Goal: Information Seeking & Learning: Learn about a topic

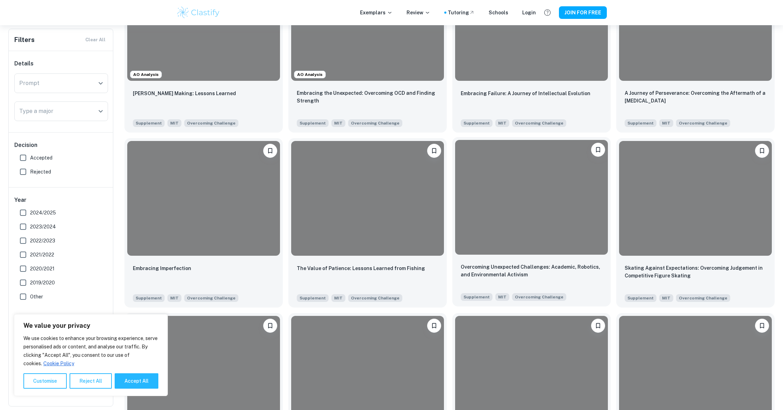
scroll to position [225, 0]
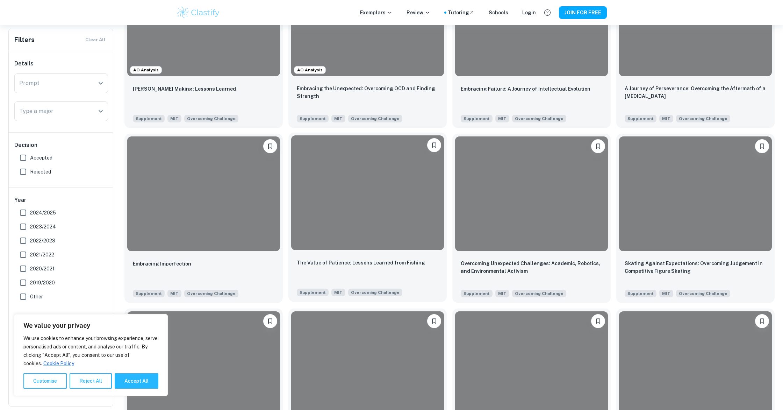
click at [304, 205] on div at bounding box center [367, 192] width 153 height 115
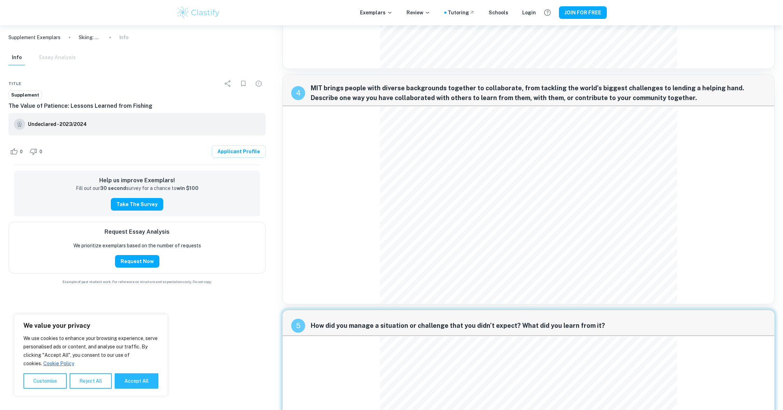
scroll to position [511, 0]
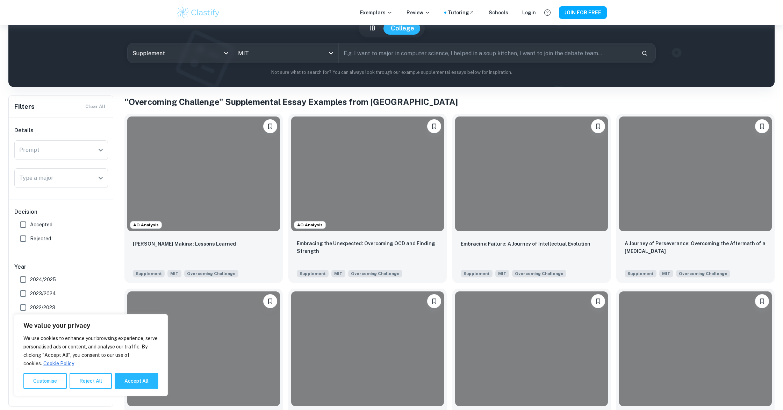
scroll to position [71, 0]
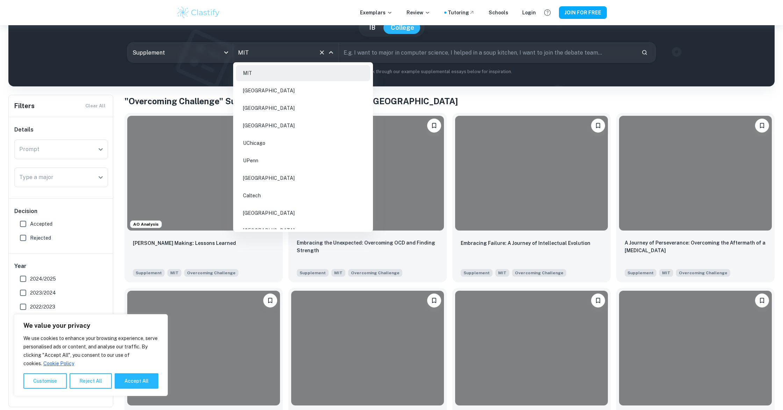
click at [252, 52] on input "MIT" at bounding box center [275, 52] width 79 height 13
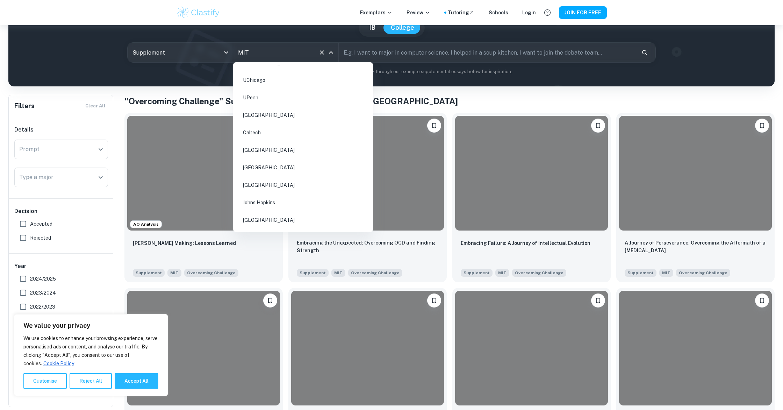
scroll to position [74, 0]
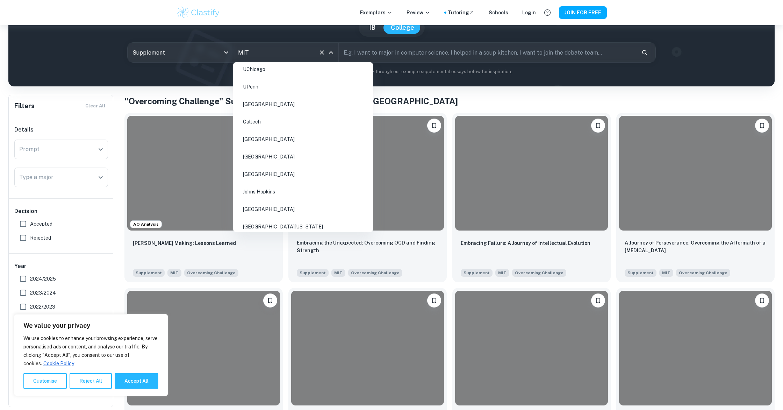
click at [270, 172] on li "[GEOGRAPHIC_DATA]" at bounding box center [303, 174] width 134 height 16
type input "MIT"
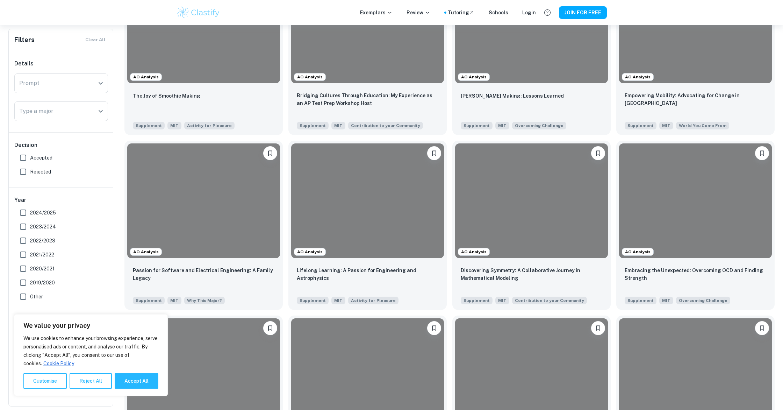
scroll to position [221, 0]
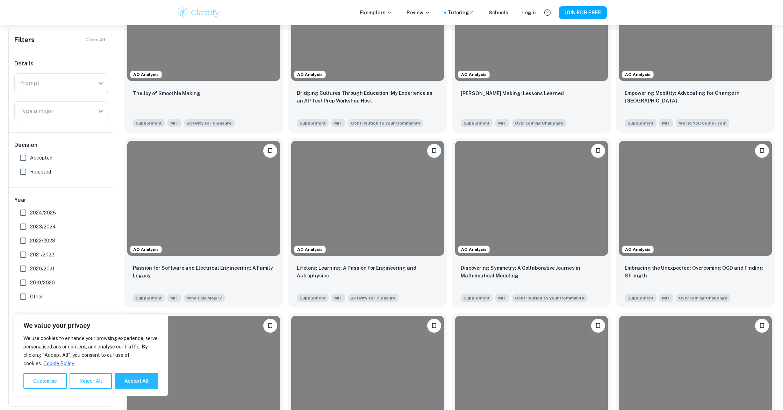
click at [62, 154] on label "Accepted" at bounding box center [59, 158] width 86 height 14
click at [30, 154] on input "Accepted" at bounding box center [23, 158] width 14 height 14
checkbox input "true"
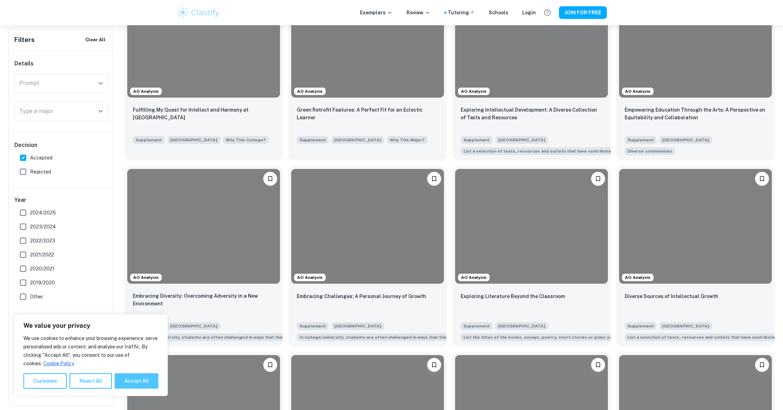
click at [134, 388] on button "Accept All" at bounding box center [137, 380] width 44 height 15
checkbox input "true"
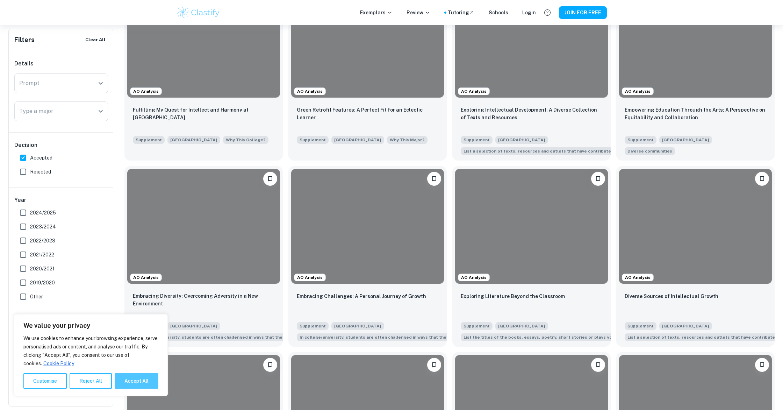
checkbox input "true"
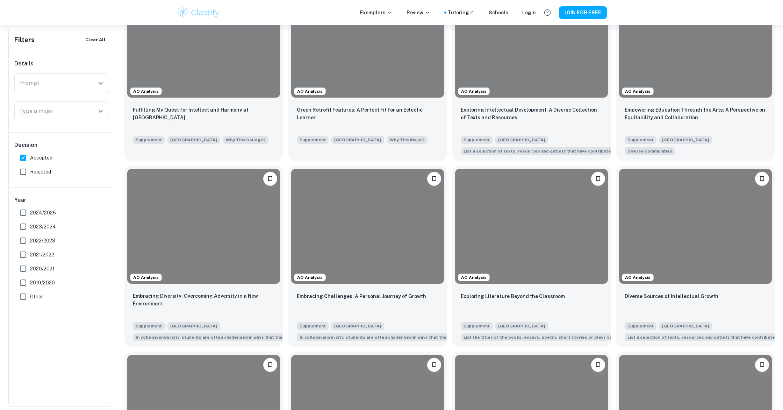
click at [37, 169] on span "Rejected" at bounding box center [40, 172] width 21 height 8
click at [30, 169] on input "Rejected" at bounding box center [23, 172] width 14 height 14
checkbox input "true"
click at [27, 159] on input "Accepted" at bounding box center [23, 158] width 14 height 14
checkbox input "false"
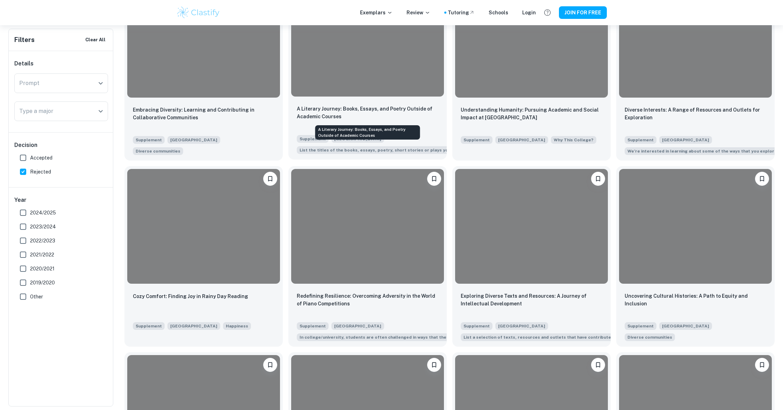
click at [356, 111] on p "A Literary Journey: Books, Essays, and Poetry Outside of Academic Courses" at bounding box center [368, 112] width 142 height 15
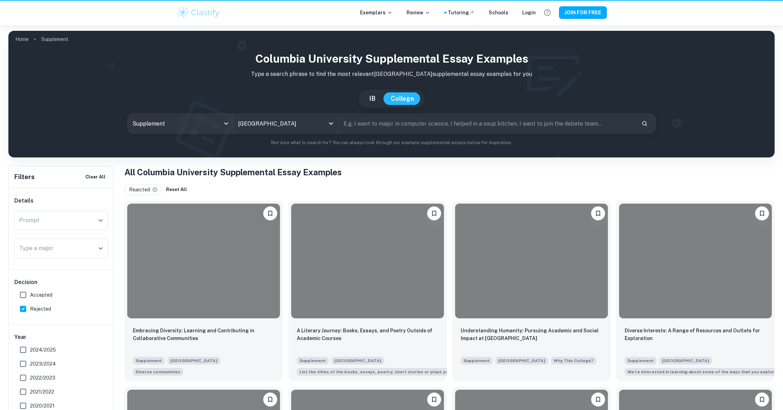
scroll to position [221, 0]
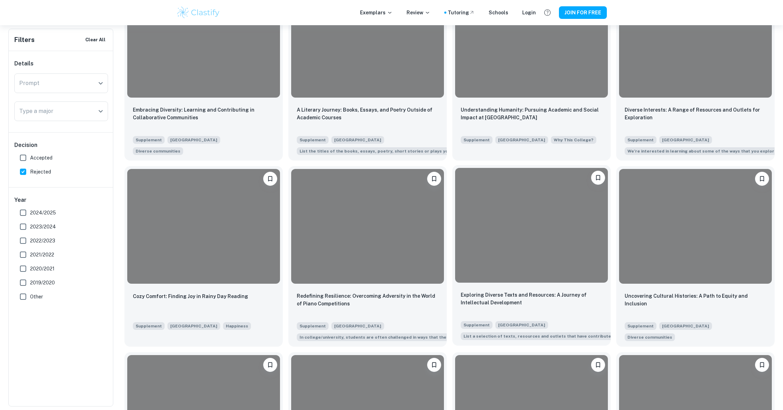
click at [586, 258] on div at bounding box center [531, 225] width 153 height 115
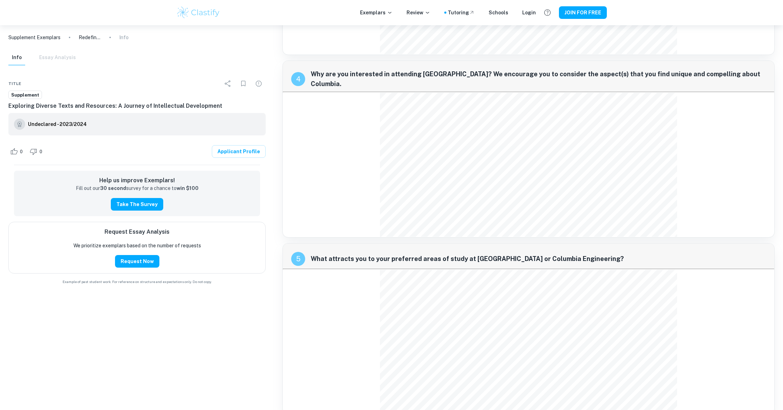
scroll to position [527, 0]
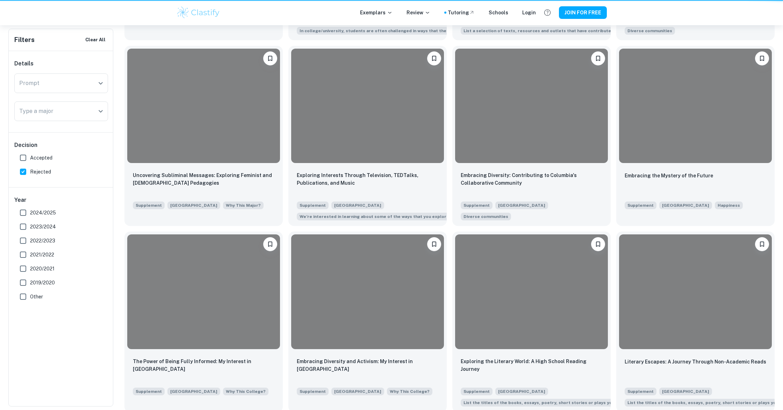
scroll to position [221, 0]
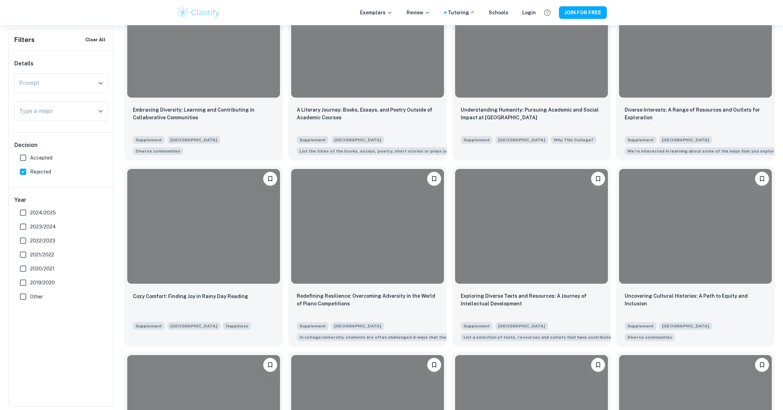
click at [27, 172] on input "Rejected" at bounding box center [23, 172] width 14 height 14
checkbox input "false"
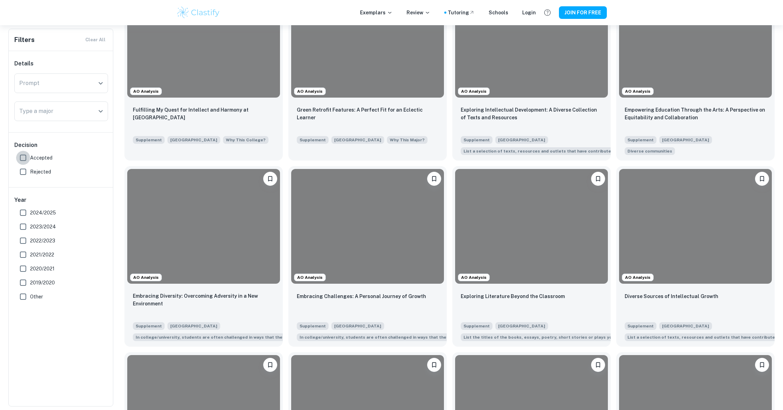
click at [23, 159] on input "Accepted" at bounding box center [23, 158] width 14 height 14
checkbox input "true"
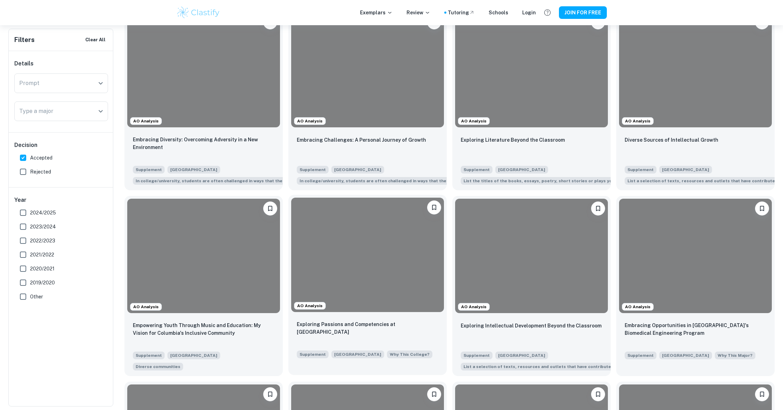
scroll to position [378, 0]
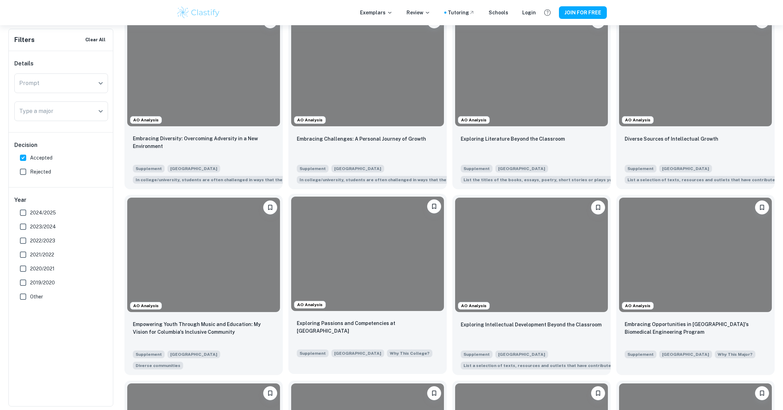
click at [367, 231] on div at bounding box center [367, 253] width 153 height 115
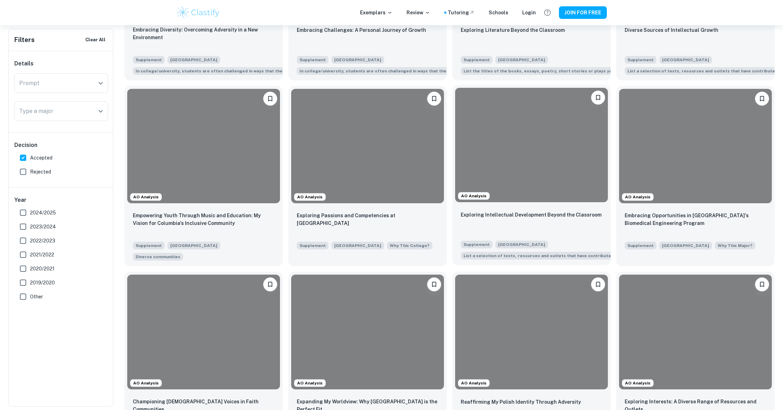
scroll to position [492, 0]
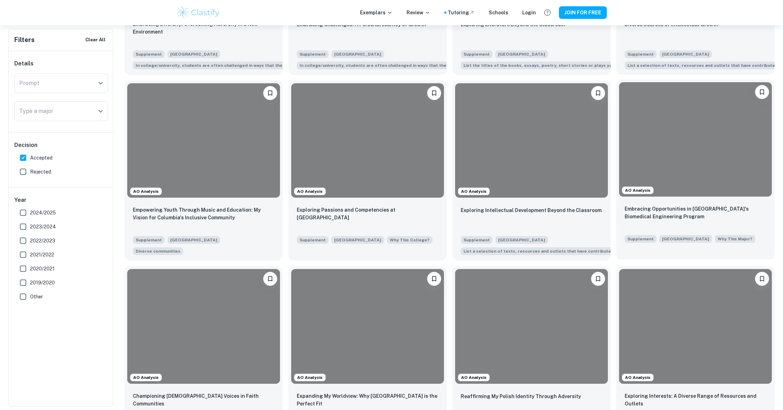
click at [673, 165] on div at bounding box center [695, 139] width 153 height 115
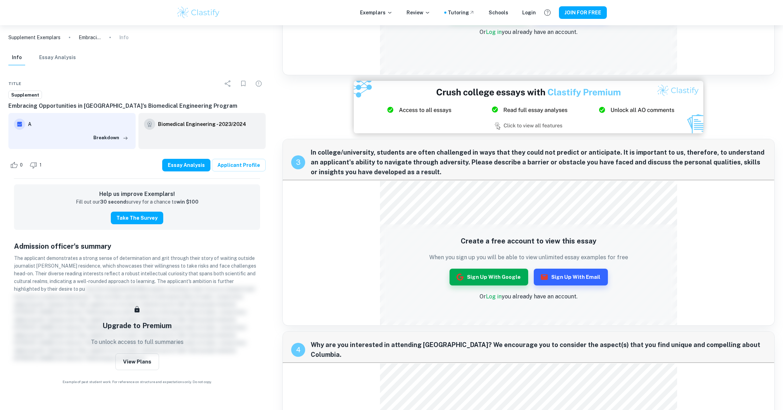
scroll to position [296, 0]
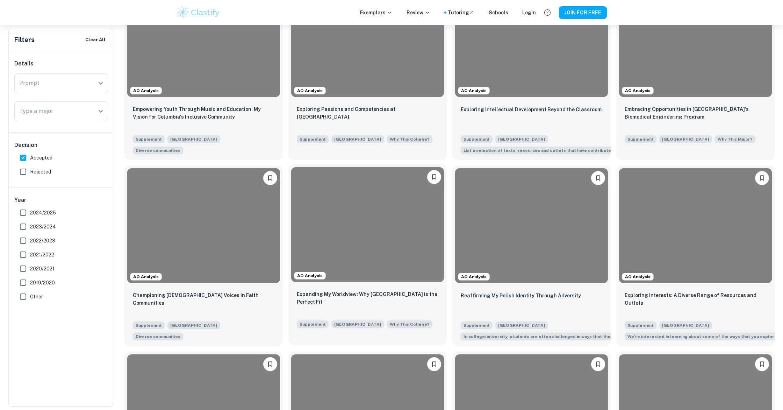
scroll to position [624, 0]
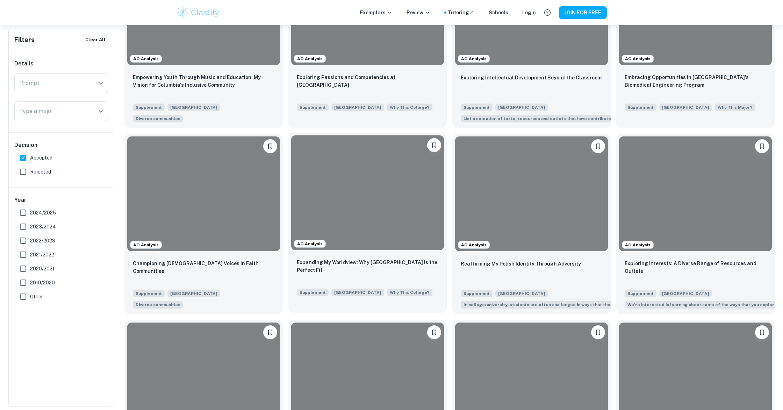
click at [383, 181] on div at bounding box center [367, 192] width 153 height 115
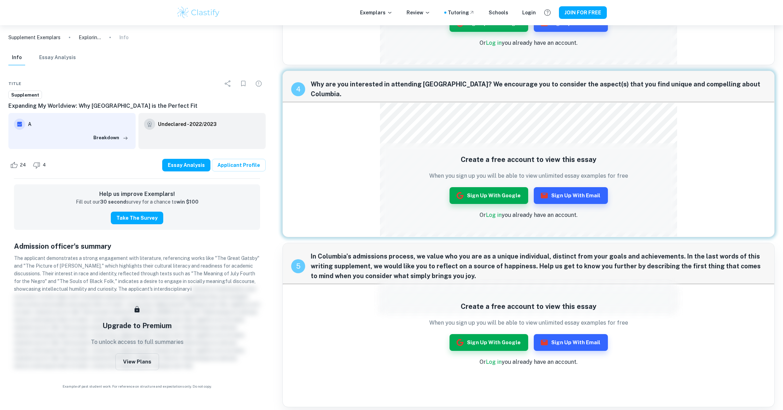
scroll to position [467, 0]
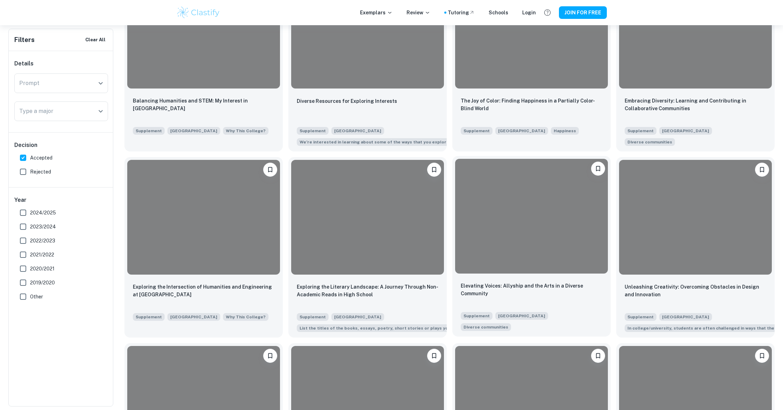
scroll to position [1346, 0]
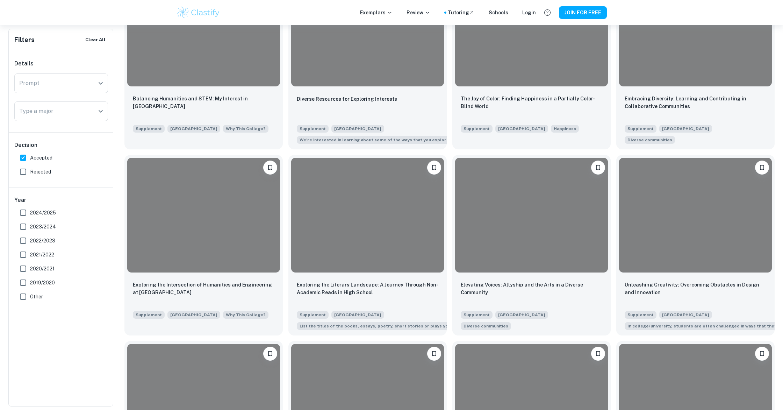
click at [45, 215] on span "2024/2025" at bounding box center [43, 213] width 26 height 8
click at [30, 215] on input "2024/2025" at bounding box center [23, 212] width 14 height 14
checkbox input "true"
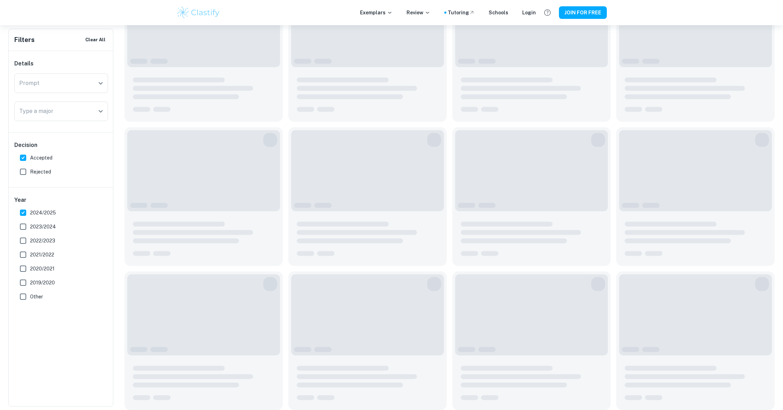
click at [42, 225] on span "2023/2024" at bounding box center [43, 227] width 26 height 8
click at [30, 225] on input "2023/2024" at bounding box center [23, 226] width 14 height 14
checkbox input "true"
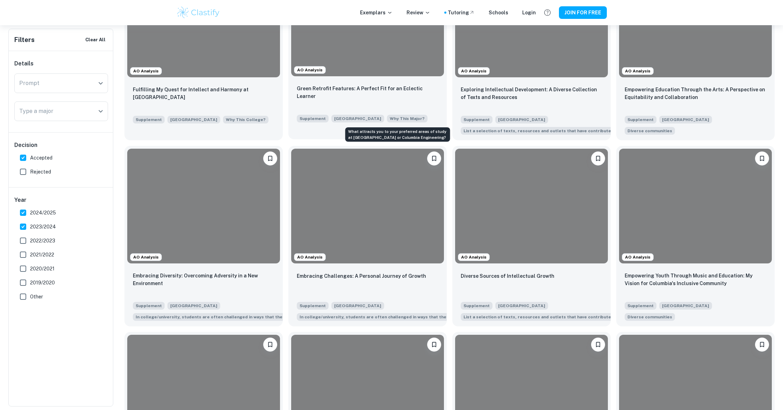
scroll to position [247, 0]
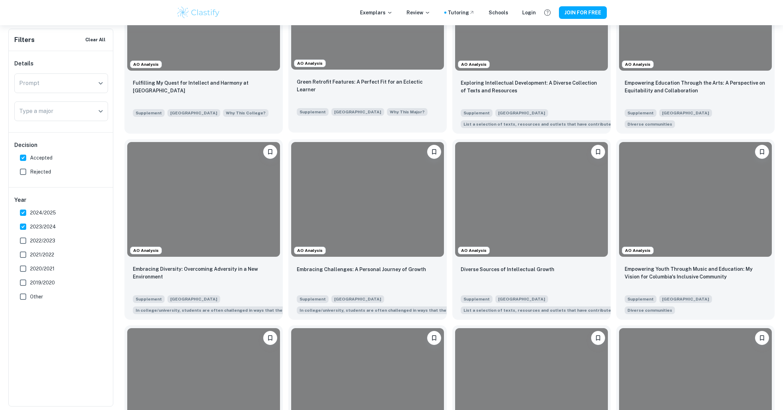
click at [411, 86] on div "Green Retrofit Features: A Perfect Fit for an Eclectic Learner" at bounding box center [368, 90] width 142 height 24
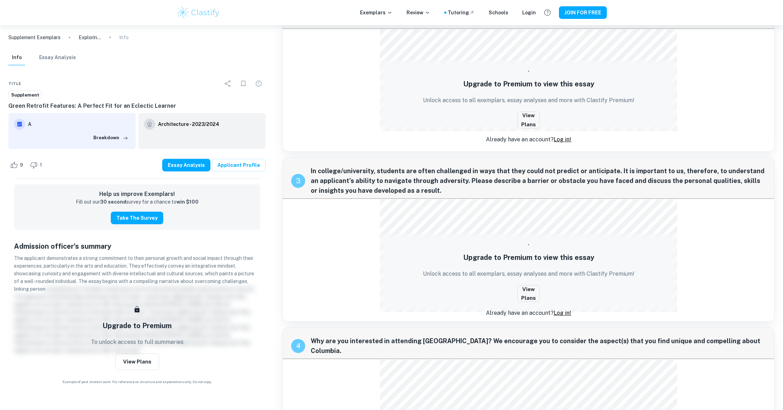
scroll to position [164, 0]
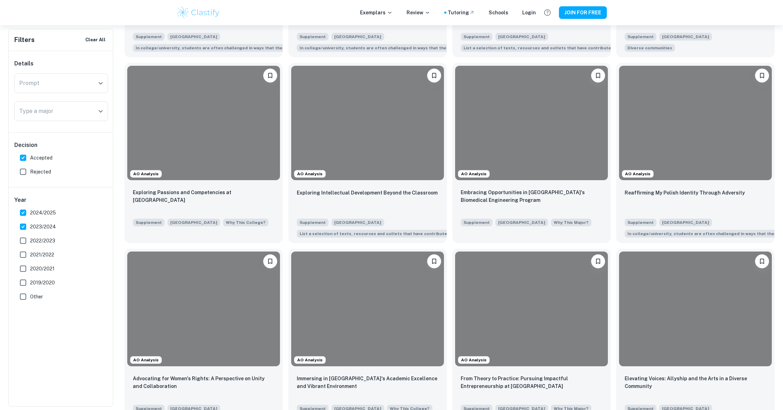
scroll to position [500, 0]
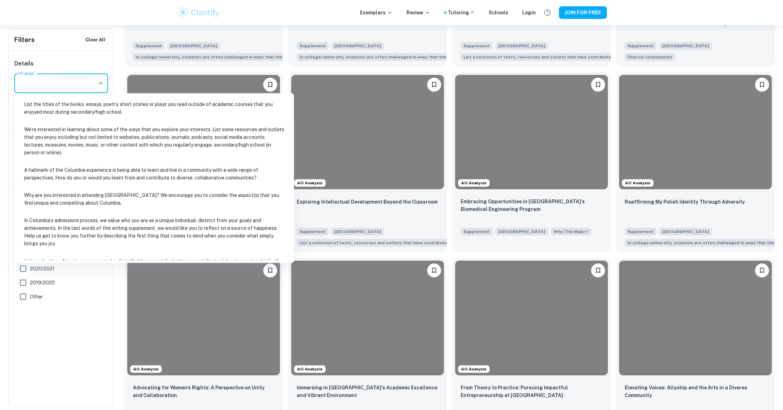
click at [64, 84] on input "Prompt" at bounding box center [55, 83] width 77 height 13
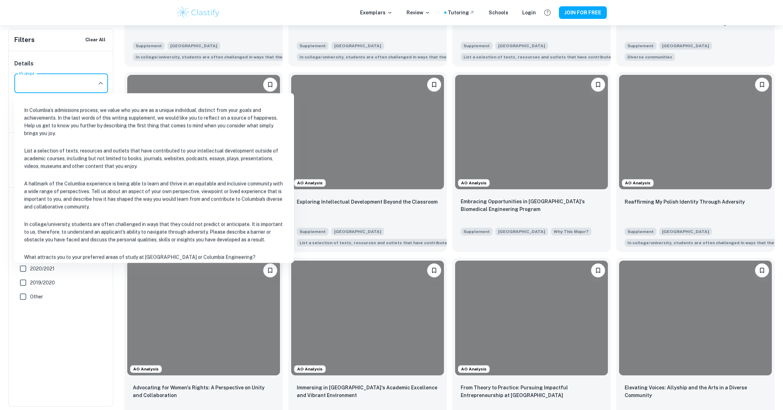
scroll to position [115, 0]
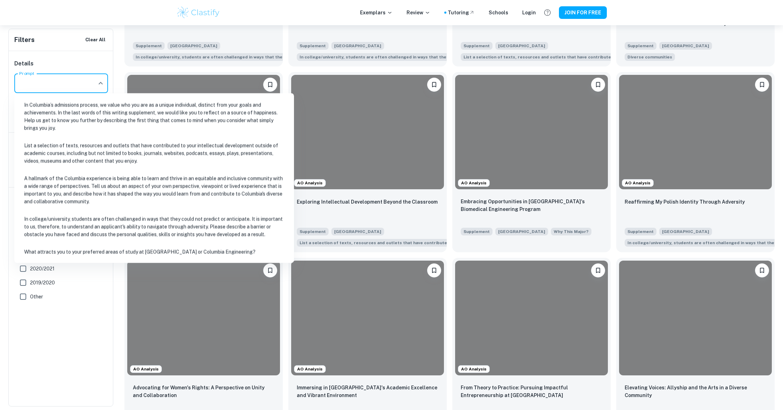
click at [191, 223] on li "In college/university, students are often challenged in ways that they could no…" at bounding box center [154, 226] width 274 height 31
type input "In college/university, students are often challenged in ways that they could no…"
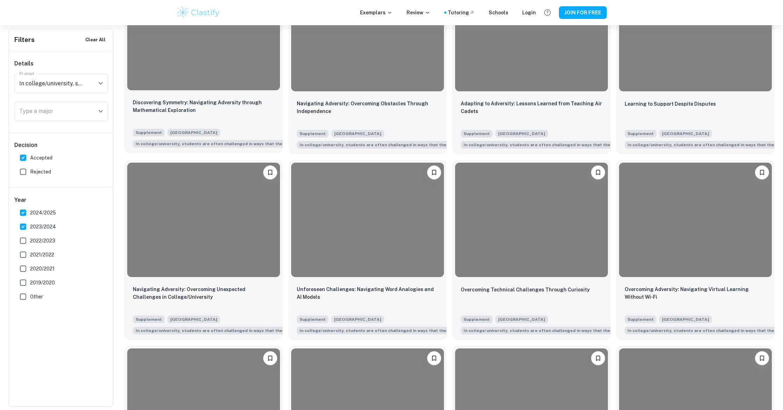
scroll to position [391, 0]
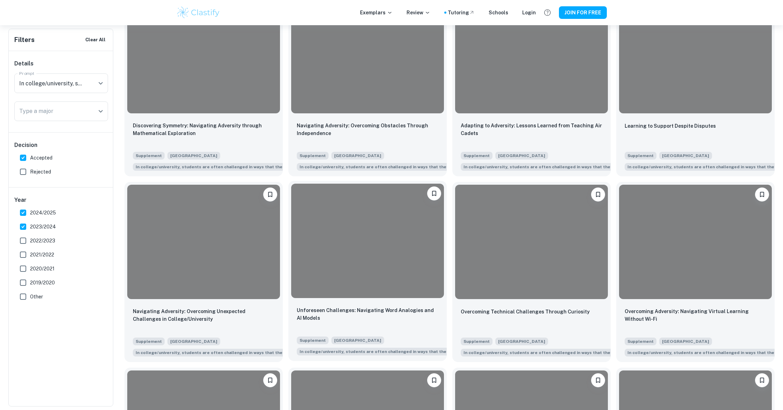
click at [341, 242] on div at bounding box center [367, 240] width 153 height 115
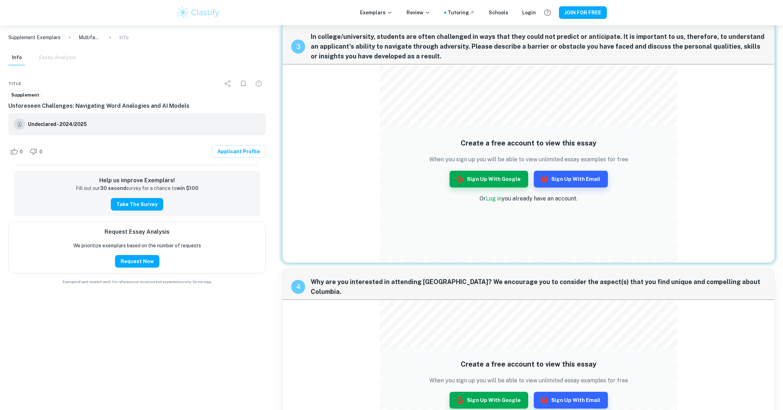
scroll to position [694, 0]
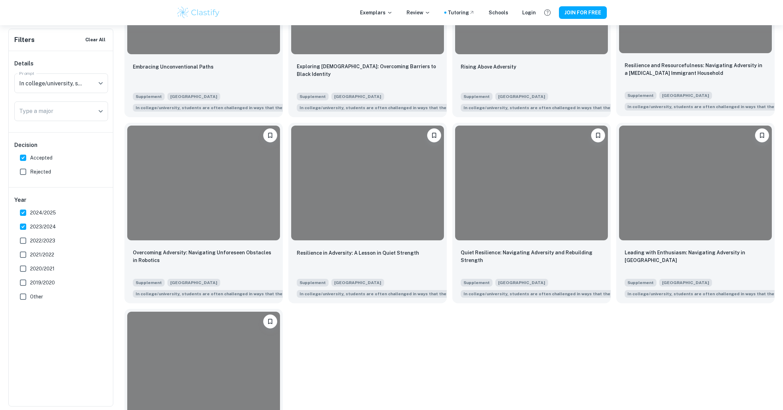
scroll to position [823, 0]
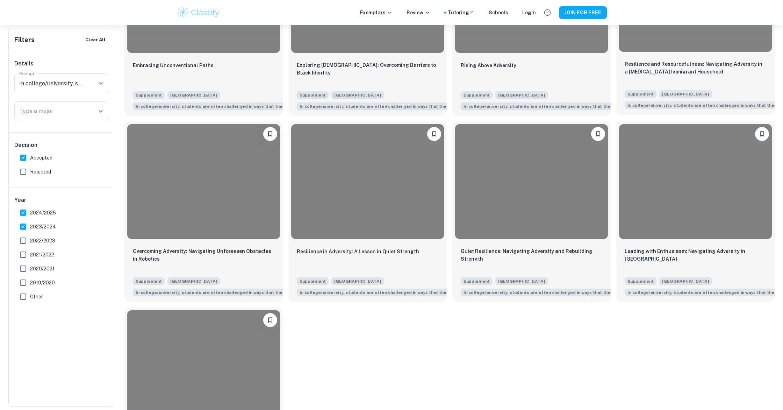
click at [627, 157] on div at bounding box center [695, 181] width 153 height 115
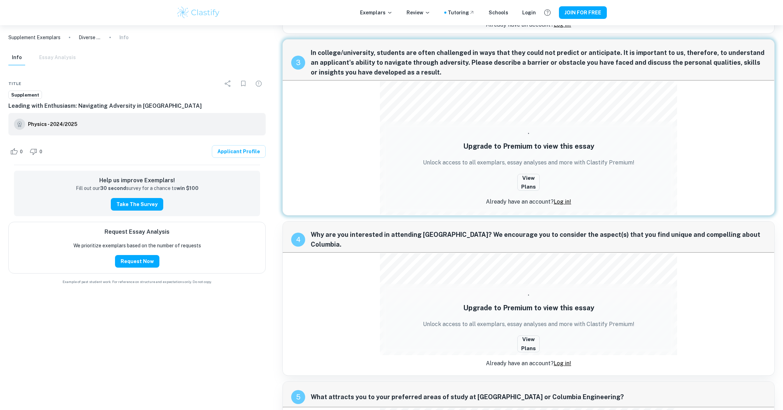
scroll to position [328, 0]
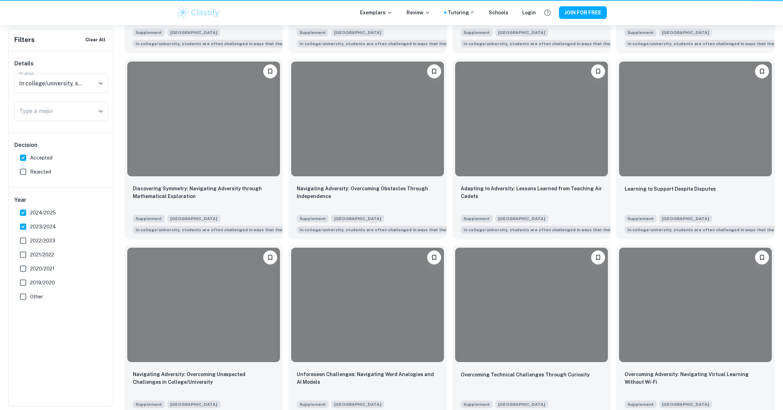
scroll to position [823, 0]
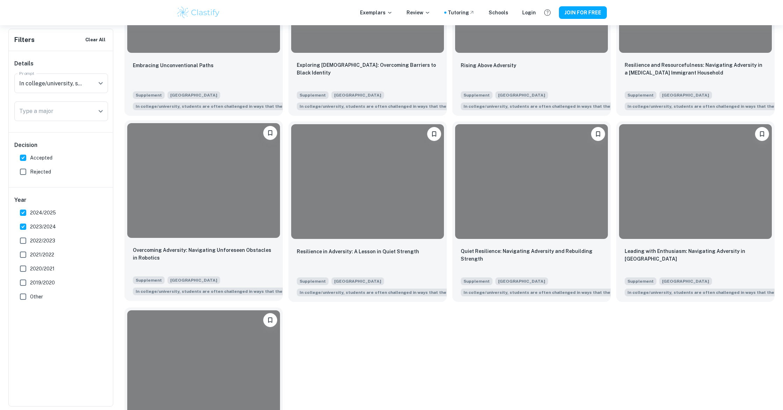
click at [231, 229] on div at bounding box center [203, 180] width 153 height 115
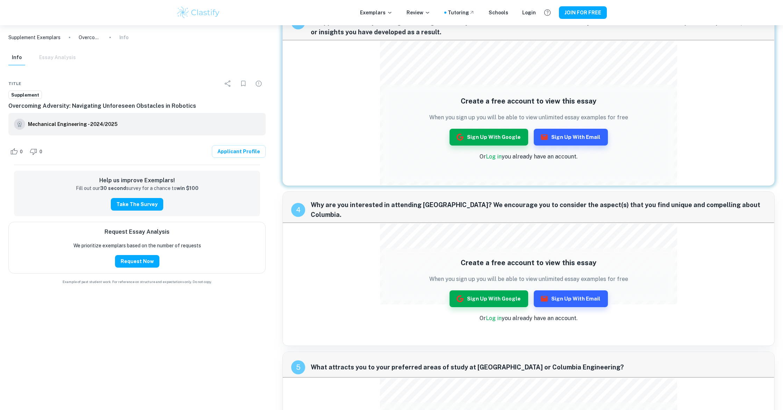
scroll to position [370, 0]
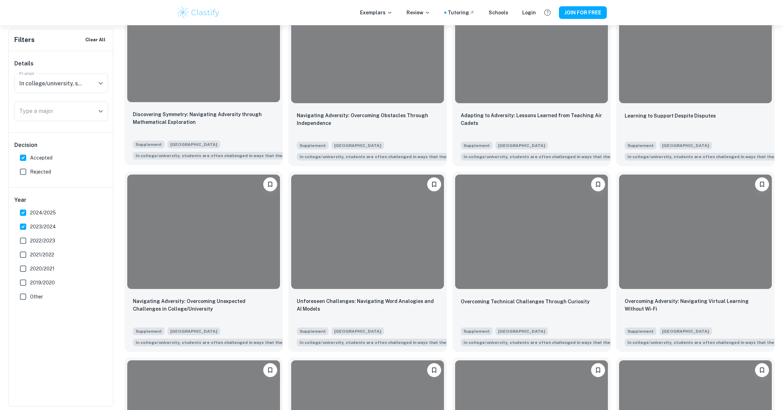
scroll to position [354, 0]
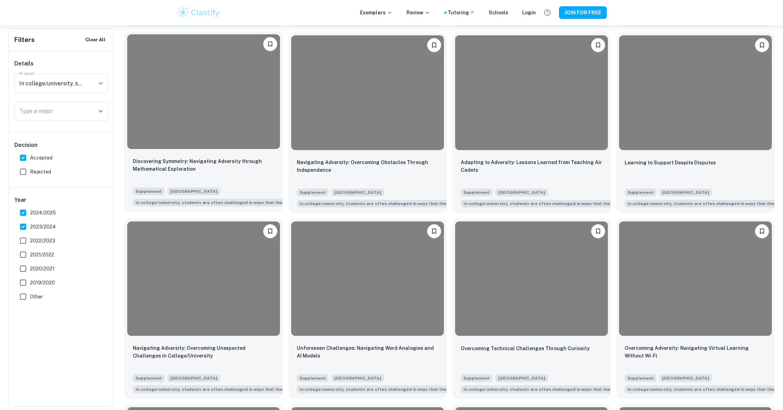
click at [239, 98] on div at bounding box center [203, 91] width 153 height 115
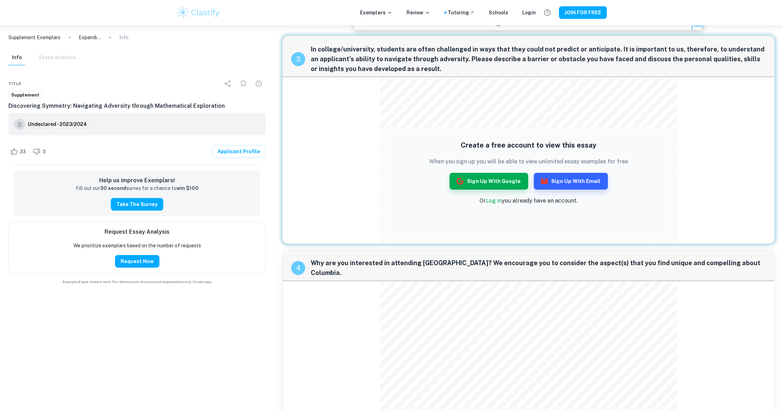
scroll to position [893, 0]
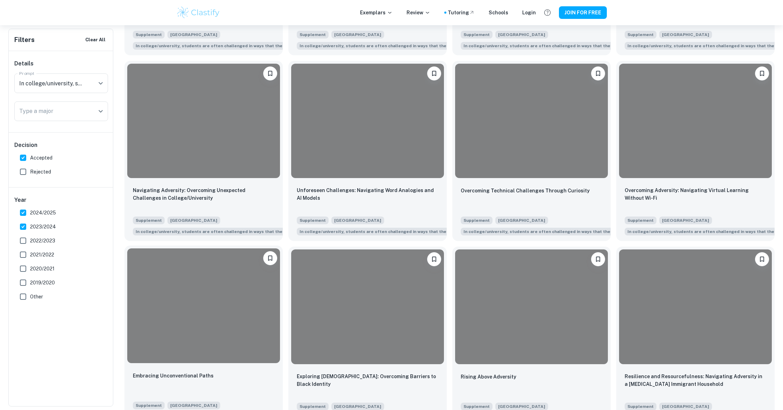
scroll to position [471, 0]
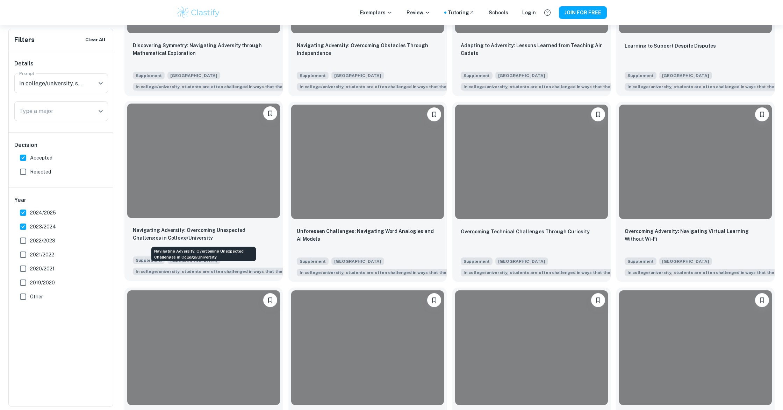
click at [230, 235] on p "Navigating Adversity: Overcoming Unexpected Challenges in College/University" at bounding box center [204, 233] width 142 height 15
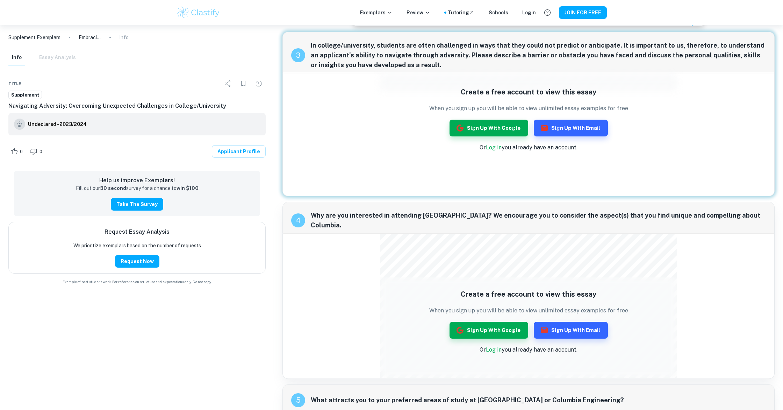
scroll to position [381, 0]
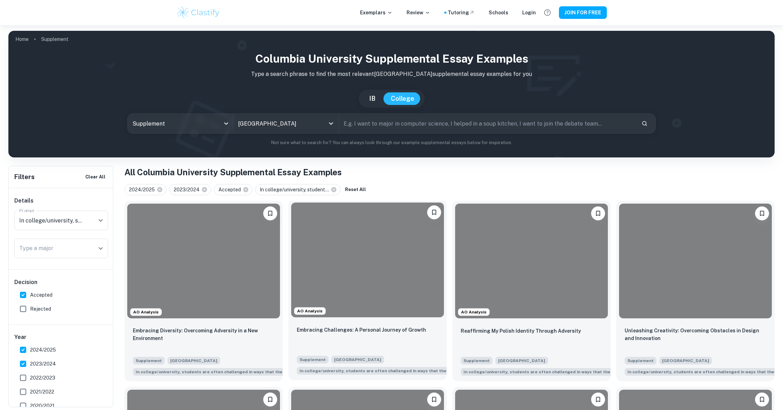
click at [346, 276] on div at bounding box center [367, 259] width 153 height 115
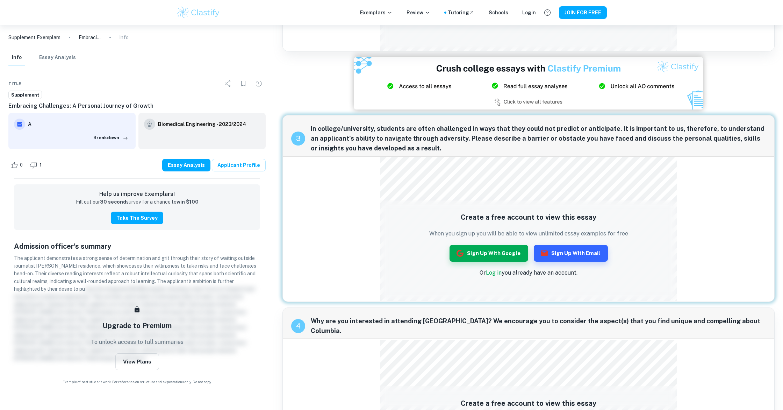
scroll to position [320, 0]
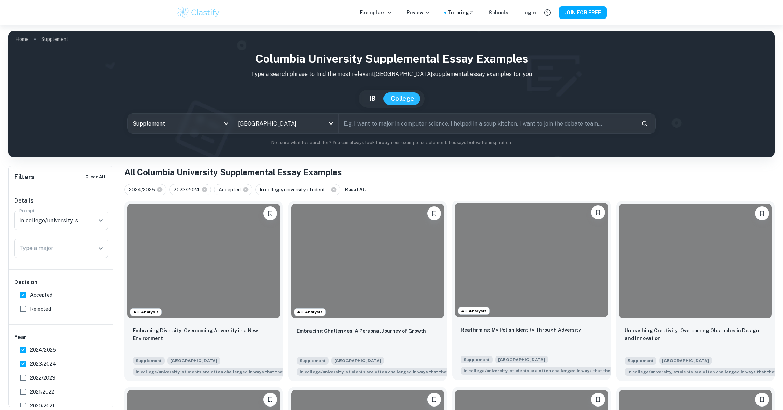
click at [523, 248] on div at bounding box center [531, 259] width 153 height 115
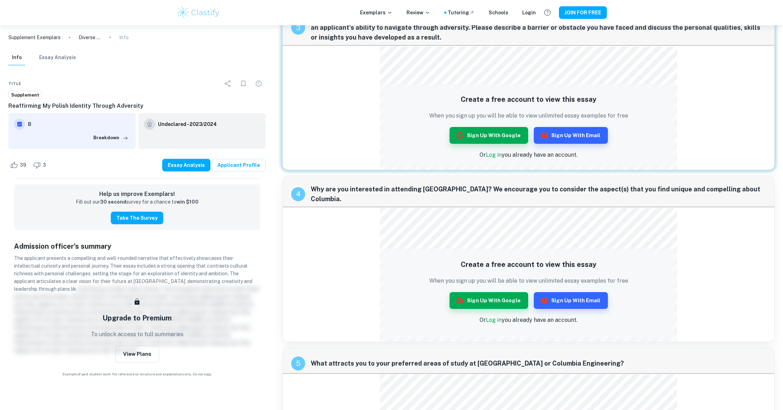
scroll to position [367, 0]
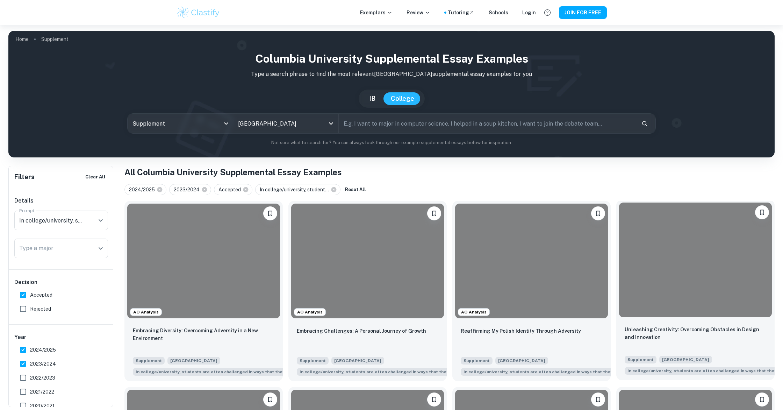
click at [709, 311] on div at bounding box center [695, 259] width 153 height 115
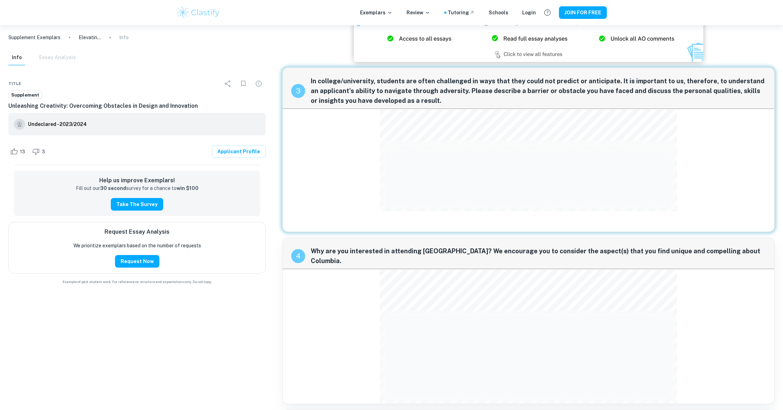
scroll to position [320, 0]
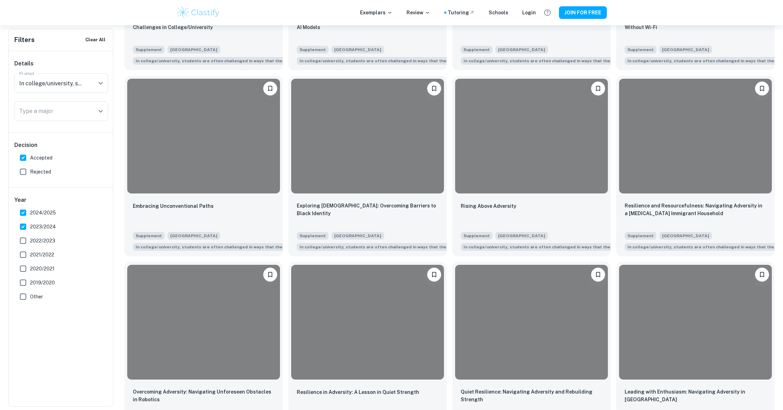
scroll to position [711, 0]
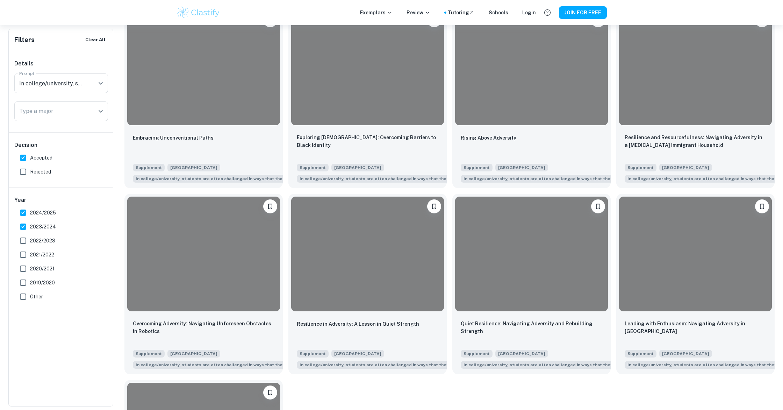
drag, startPoint x: 25, startPoint y: 159, endPoint x: 24, endPoint y: 167, distance: 7.4
click at [25, 159] on input "Accepted" at bounding box center [23, 158] width 14 height 14
checkbox input "false"
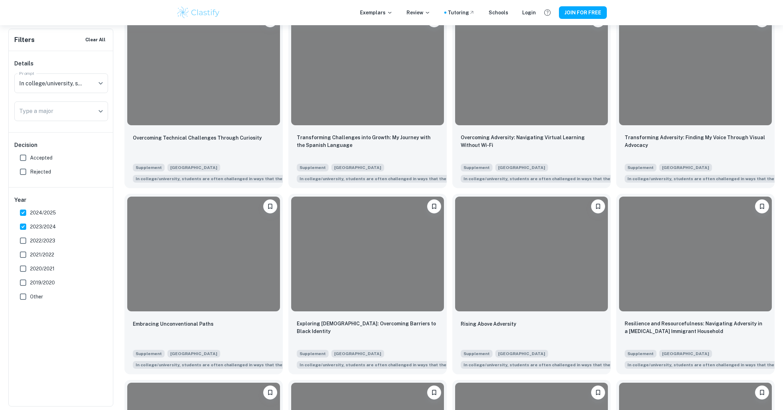
drag, startPoint x: 24, startPoint y: 171, endPoint x: 48, endPoint y: 172, distance: 24.5
click at [24, 171] on input "Rejected" at bounding box center [23, 172] width 14 height 14
checkbox input "true"
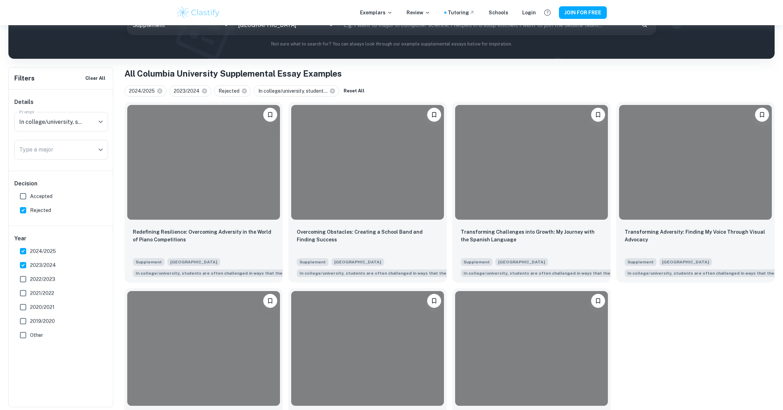
scroll to position [157, 0]
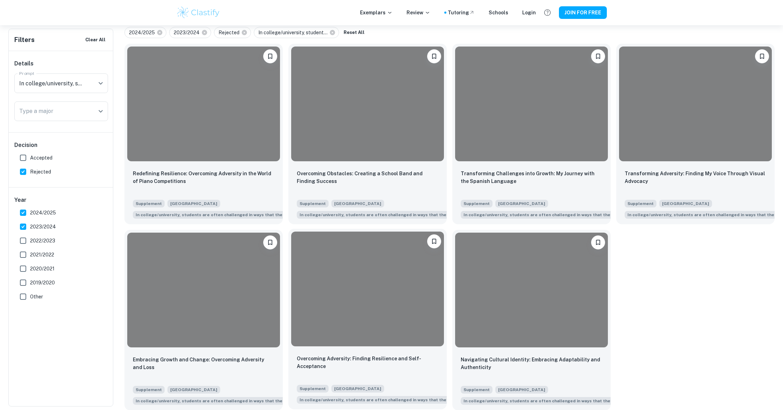
click at [365, 287] on div at bounding box center [367, 288] width 153 height 115
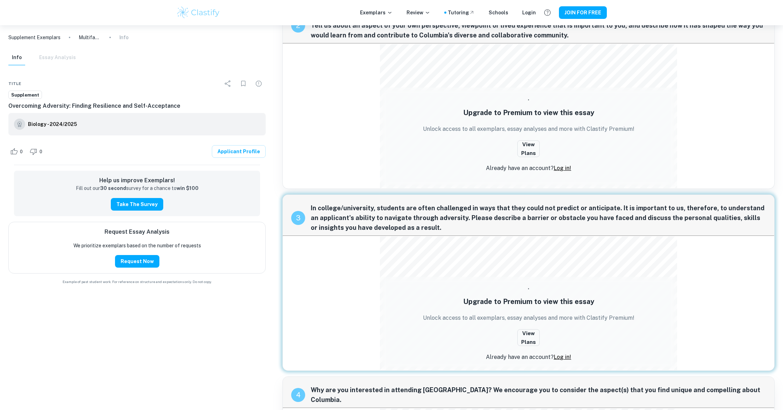
scroll to position [692, 0]
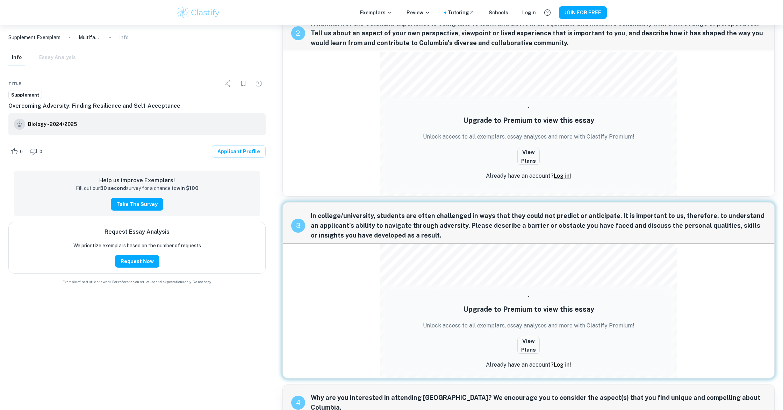
scroll to position [157, 0]
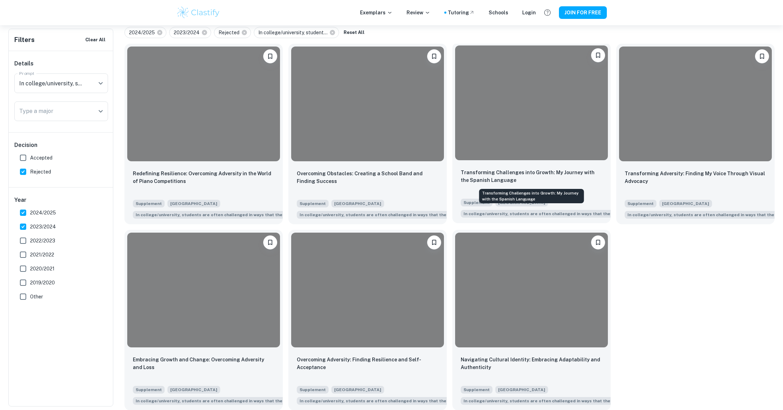
click at [543, 171] on p "Transforming Challenges into Growth: My Journey with the Spanish Language" at bounding box center [532, 175] width 142 height 15
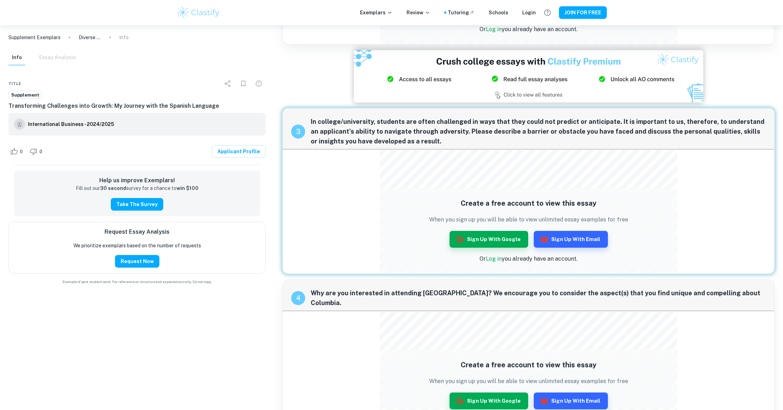
scroll to position [292, 0]
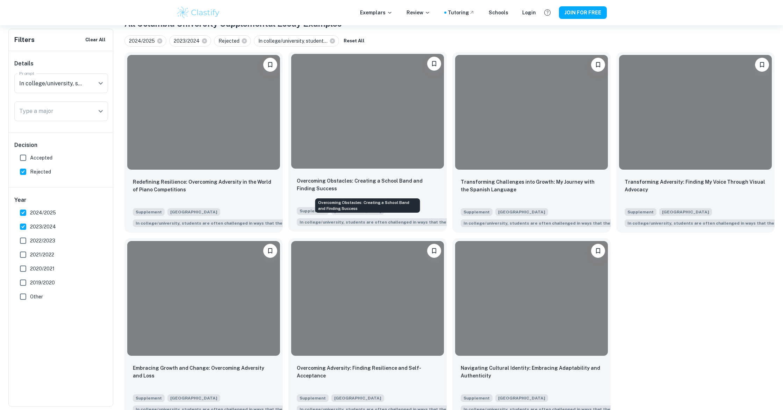
scroll to position [147, 0]
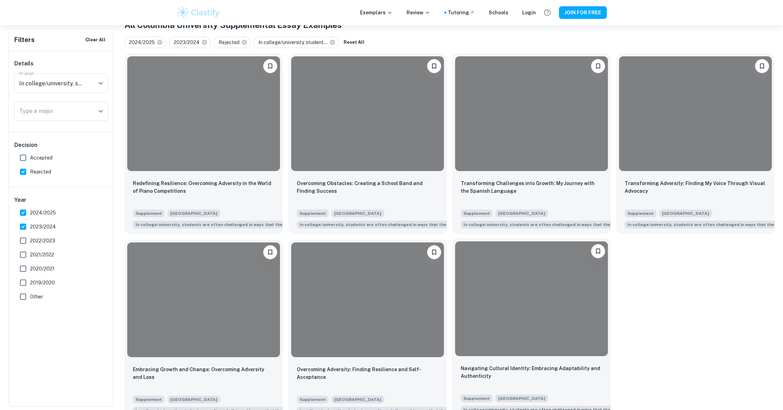
click at [499, 292] on div at bounding box center [531, 298] width 153 height 115
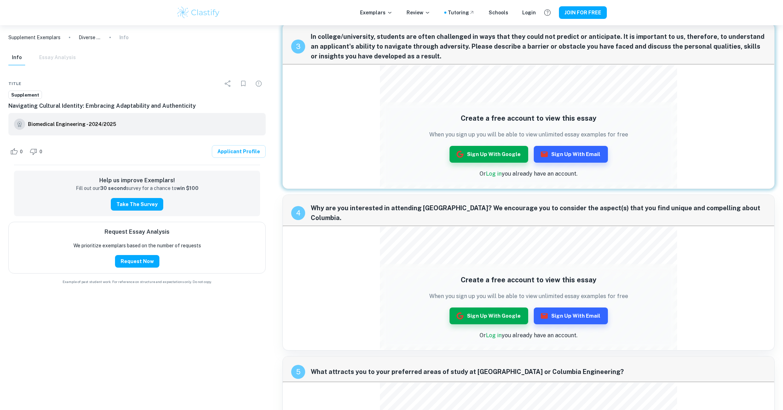
scroll to position [331, 0]
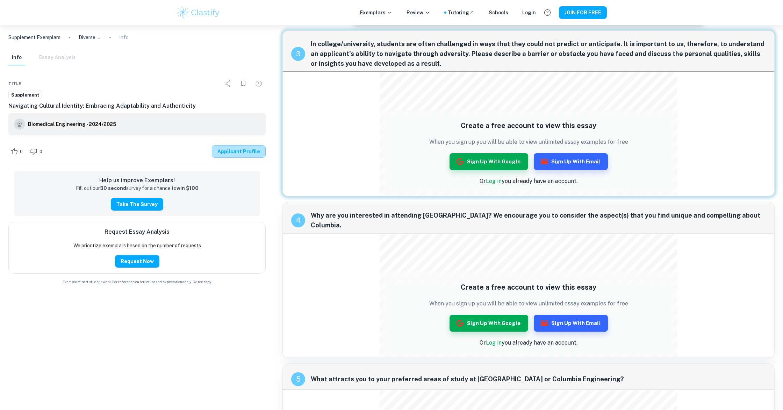
click at [244, 151] on link "Applicant Profile" at bounding box center [239, 151] width 54 height 13
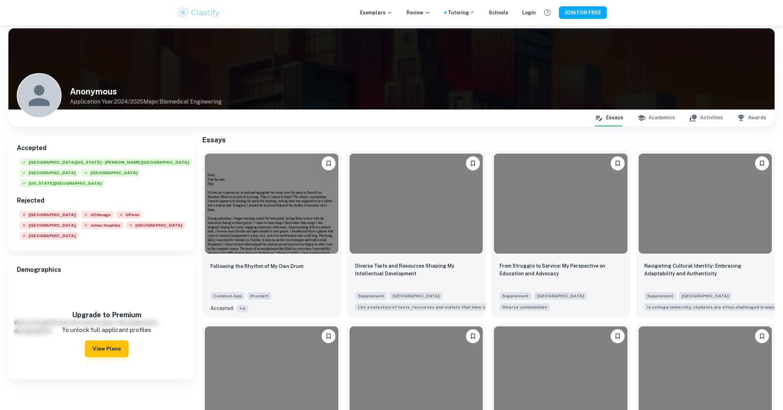
scroll to position [3, 0]
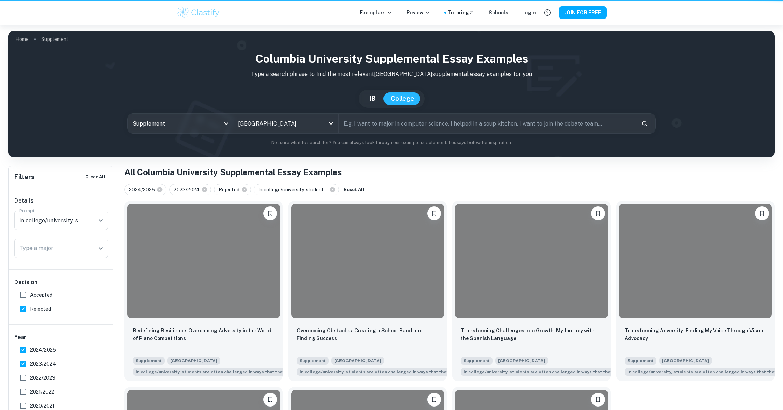
scroll to position [147, 0]
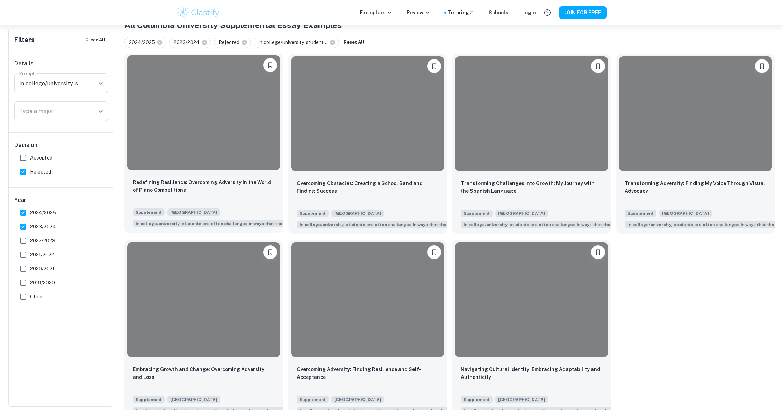
click at [206, 172] on div at bounding box center [203, 112] width 158 height 120
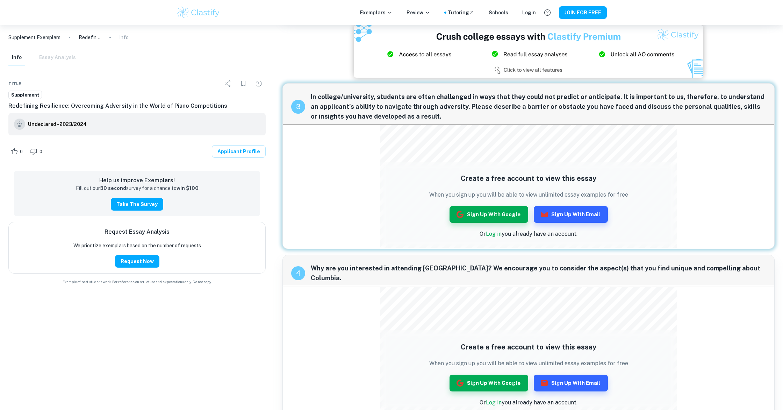
scroll to position [320, 0]
click at [244, 153] on link "Applicant Profile" at bounding box center [239, 151] width 54 height 13
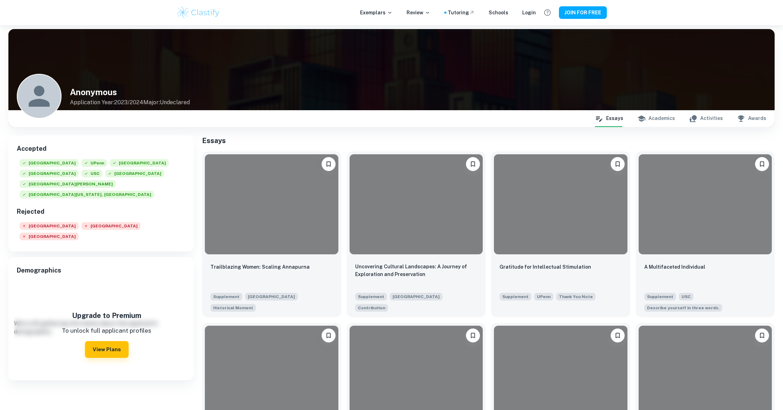
scroll to position [2, 0]
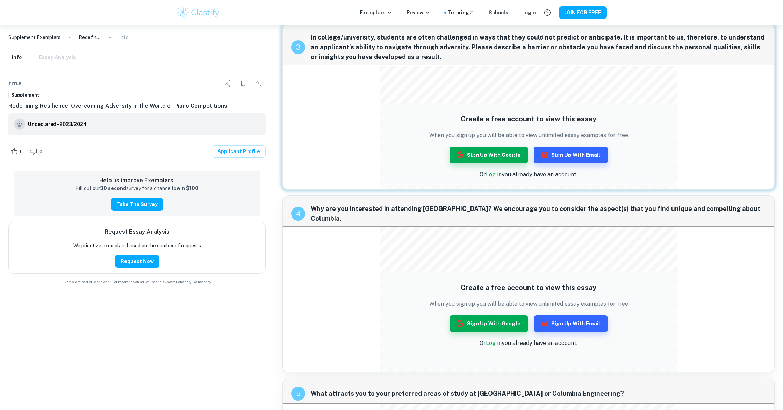
scroll to position [380, 0]
